Goal: Navigation & Orientation: Go to known website

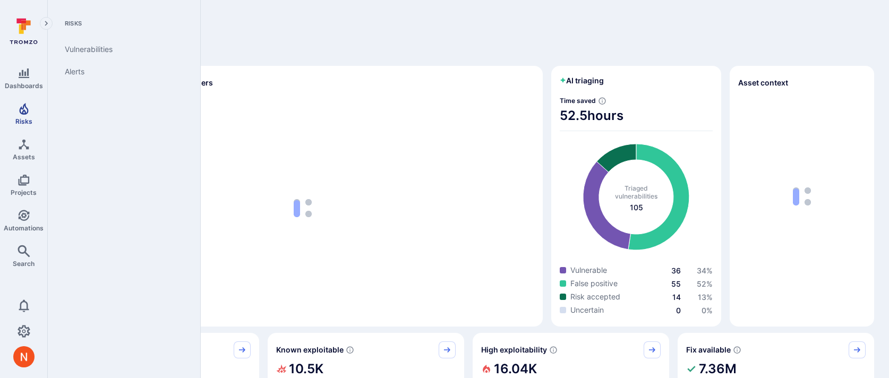
click at [30, 116] on link "Risks" at bounding box center [23, 113] width 47 height 31
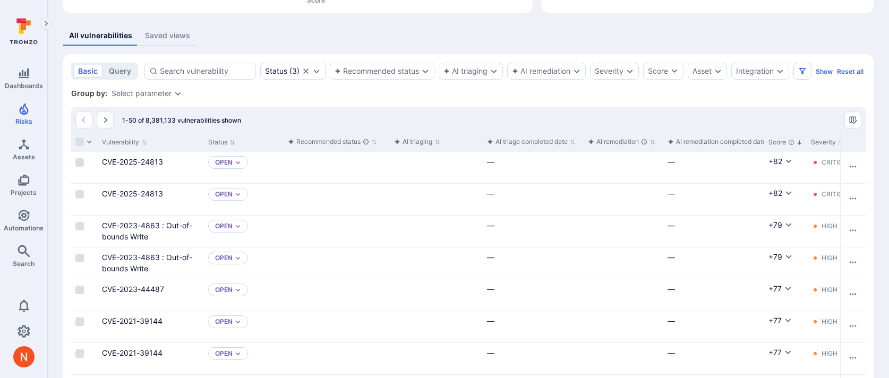
scroll to position [220, 0]
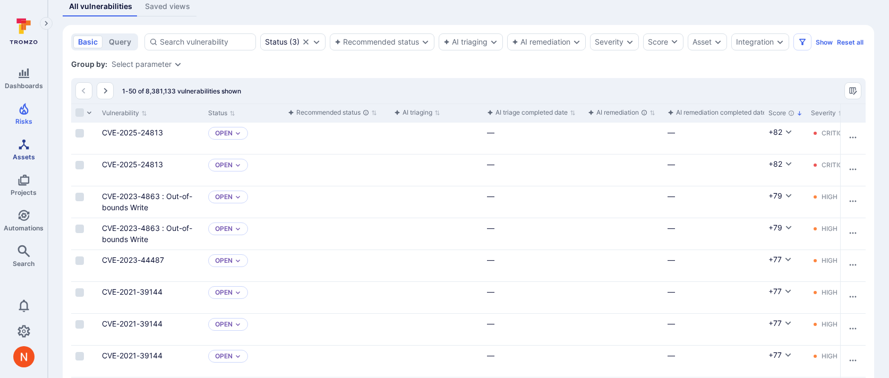
click at [18, 148] on icon "Assets" at bounding box center [24, 144] width 13 height 13
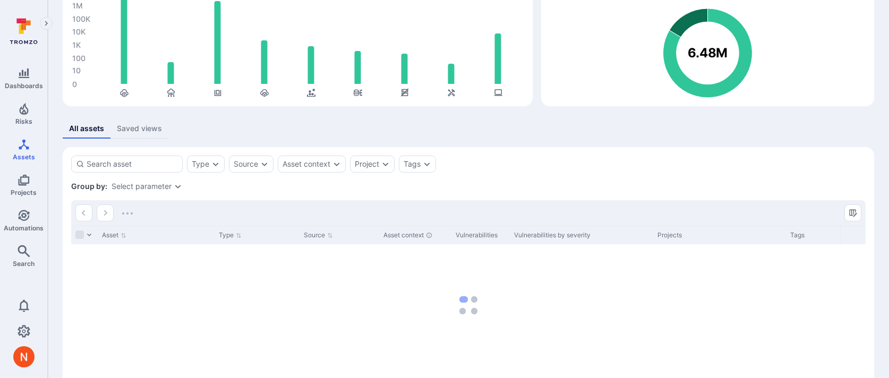
scroll to position [136, 0]
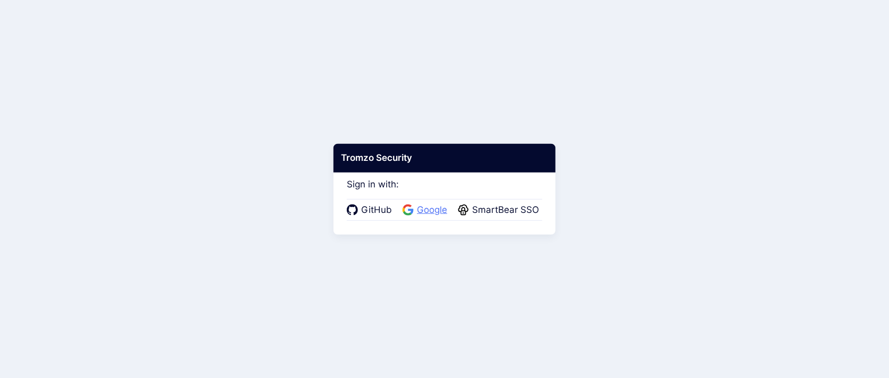
click at [434, 211] on span "Google" at bounding box center [432, 210] width 37 height 14
